Goal: Transaction & Acquisition: Book appointment/travel/reservation

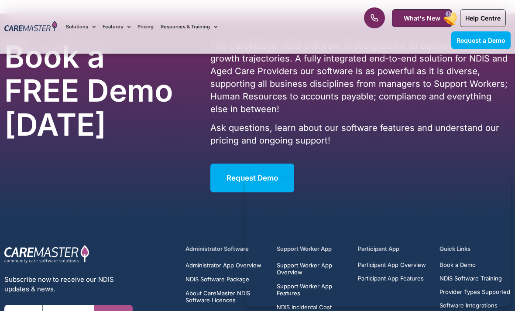
scroll to position [2735, 0]
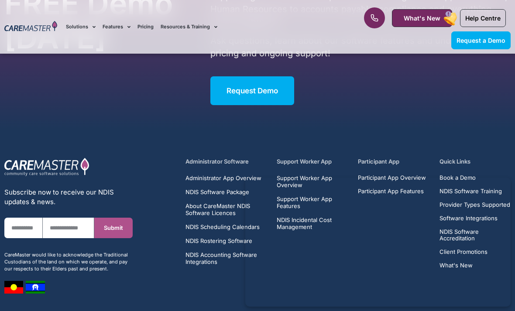
click at [512, 215] on div "Administrator Software Administrator App Overview NDIS Software Package About C…" at bounding box center [348, 225] width 334 height 145
click at [511, 222] on div "Administrator Software Administrator App Overview NDIS Software Package About C…" at bounding box center [348, 225] width 334 height 145
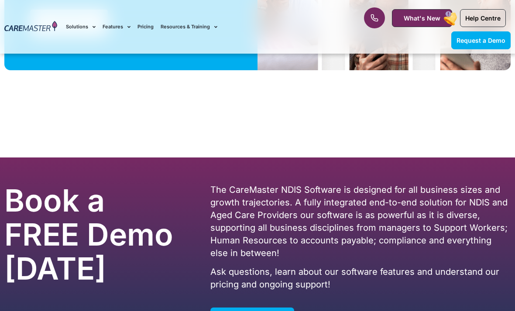
scroll to position [2510, 0]
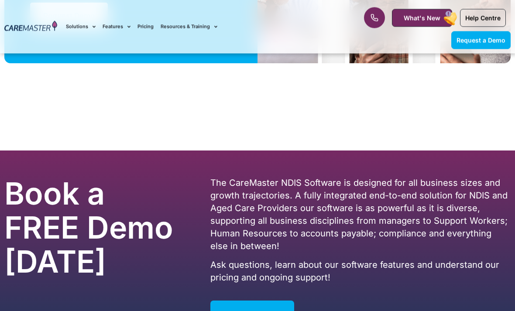
click at [287, 301] on link "Request Demo" at bounding box center [252, 315] width 84 height 29
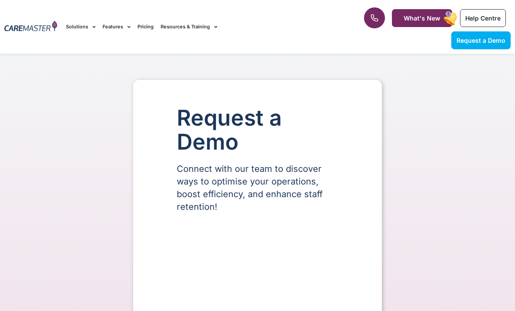
select select "**"
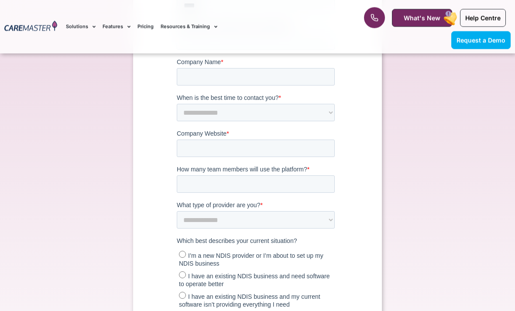
scroll to position [368, 0]
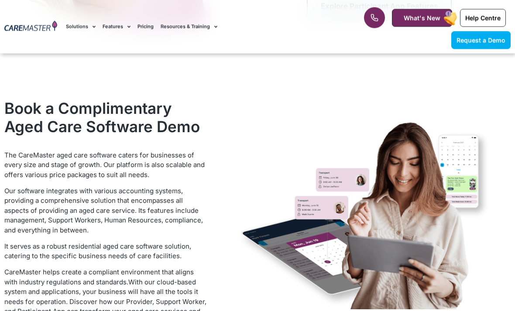
scroll to position [1475, 0]
